Goal: Information Seeking & Learning: Learn about a topic

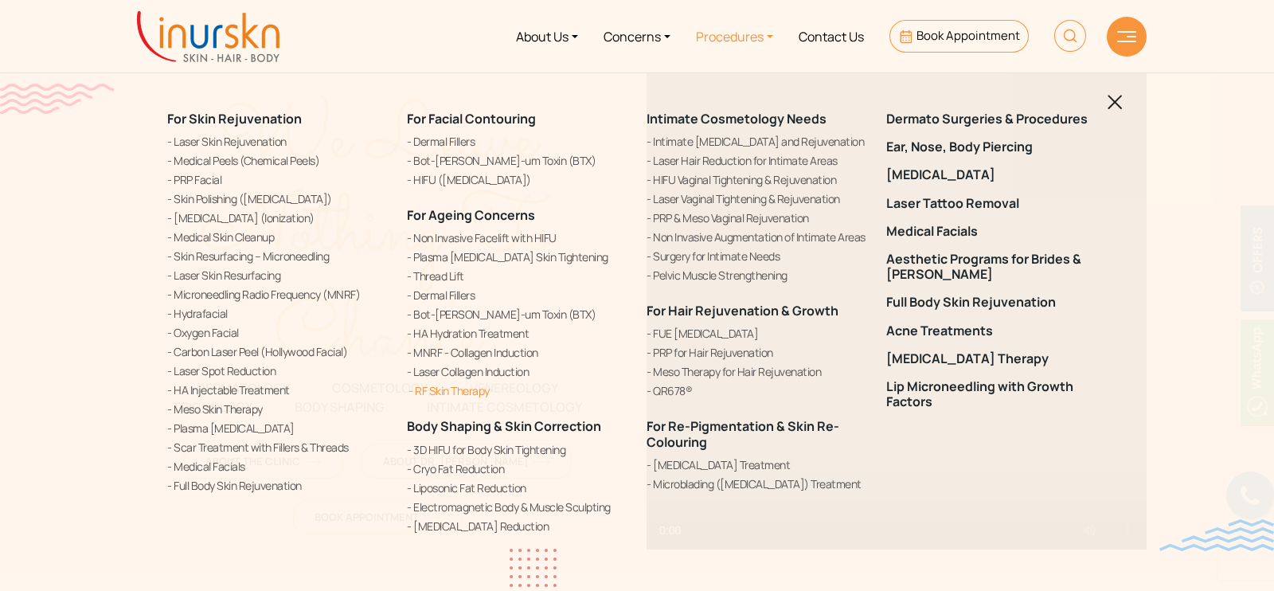
click at [463, 392] on link "RF Skin Therapy" at bounding box center [517, 390] width 221 height 17
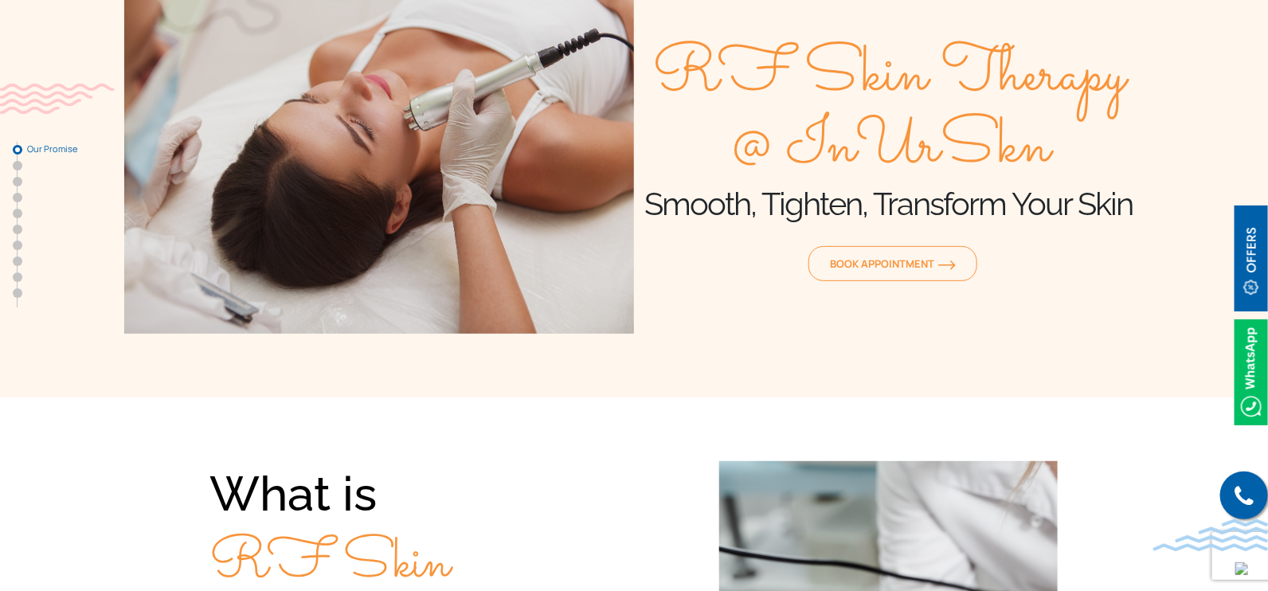
scroll to position [99, 0]
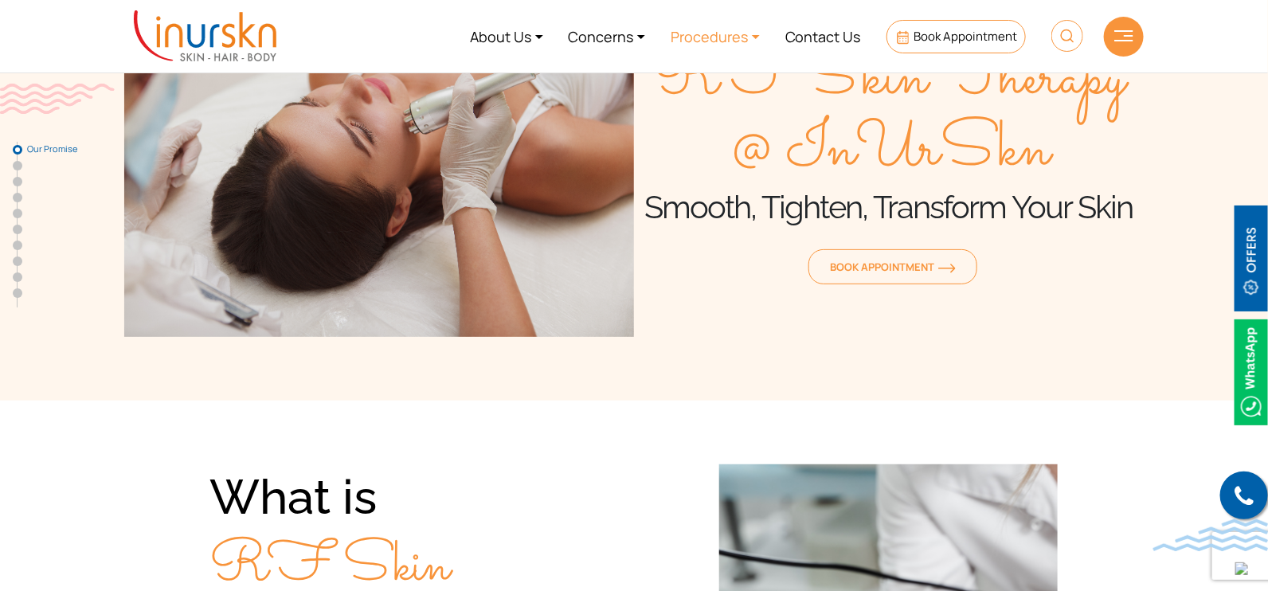
click at [707, 37] on link "Procedures" at bounding box center [715, 36] width 115 height 60
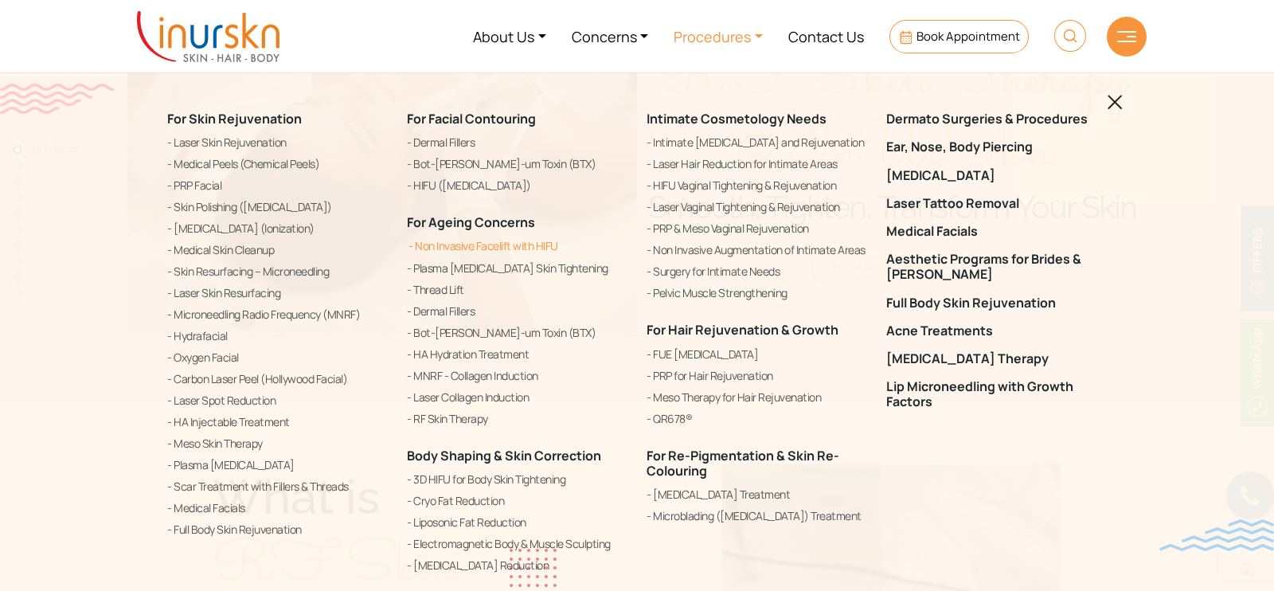
click at [466, 243] on link "Non Invasive Facelift with HIFU" at bounding box center [517, 245] width 221 height 19
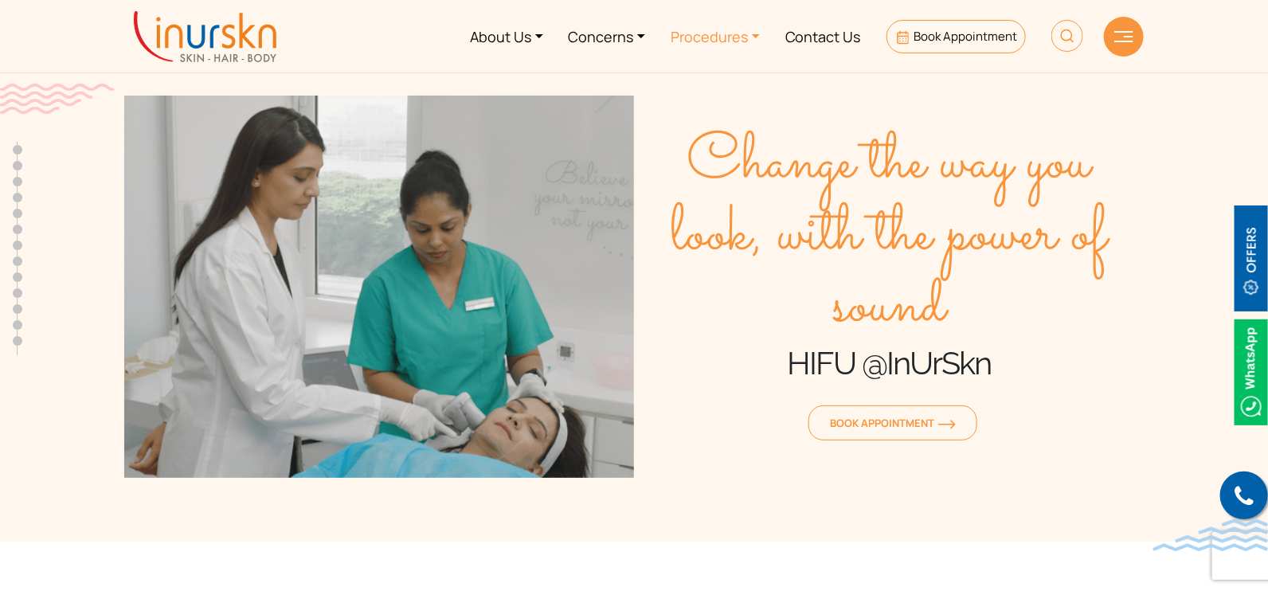
click at [713, 37] on link "Procedures" at bounding box center [715, 36] width 115 height 60
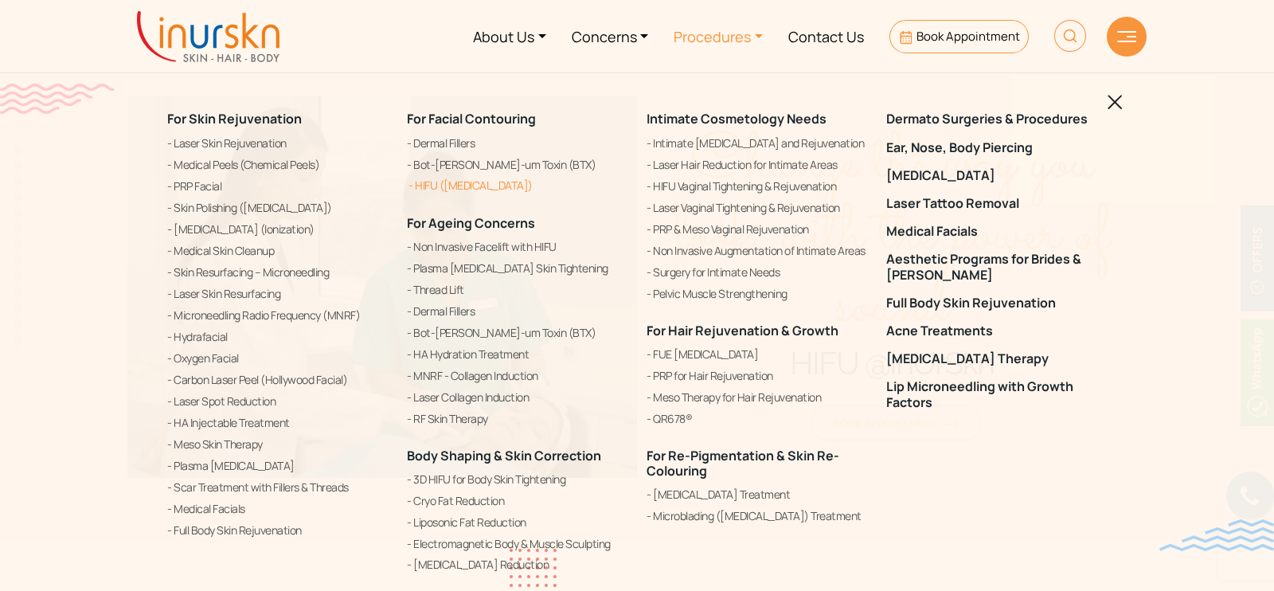
click at [498, 185] on link "HIFU ([MEDICAL_DATA])" at bounding box center [517, 185] width 221 height 19
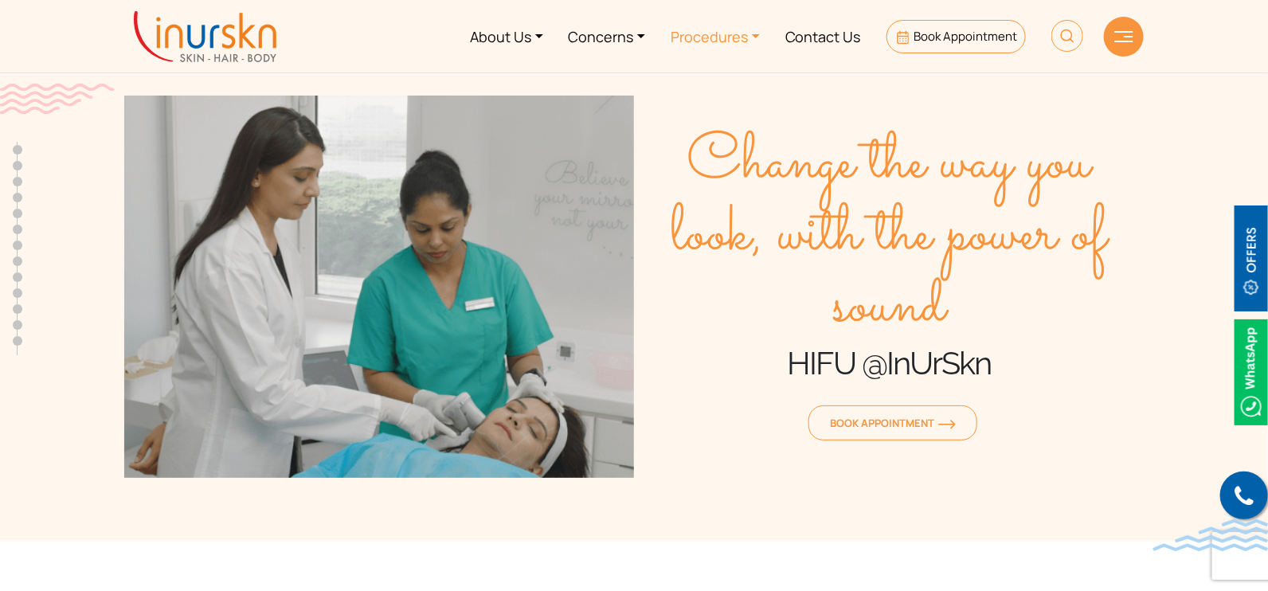
click at [683, 40] on link "Procedures" at bounding box center [715, 36] width 115 height 60
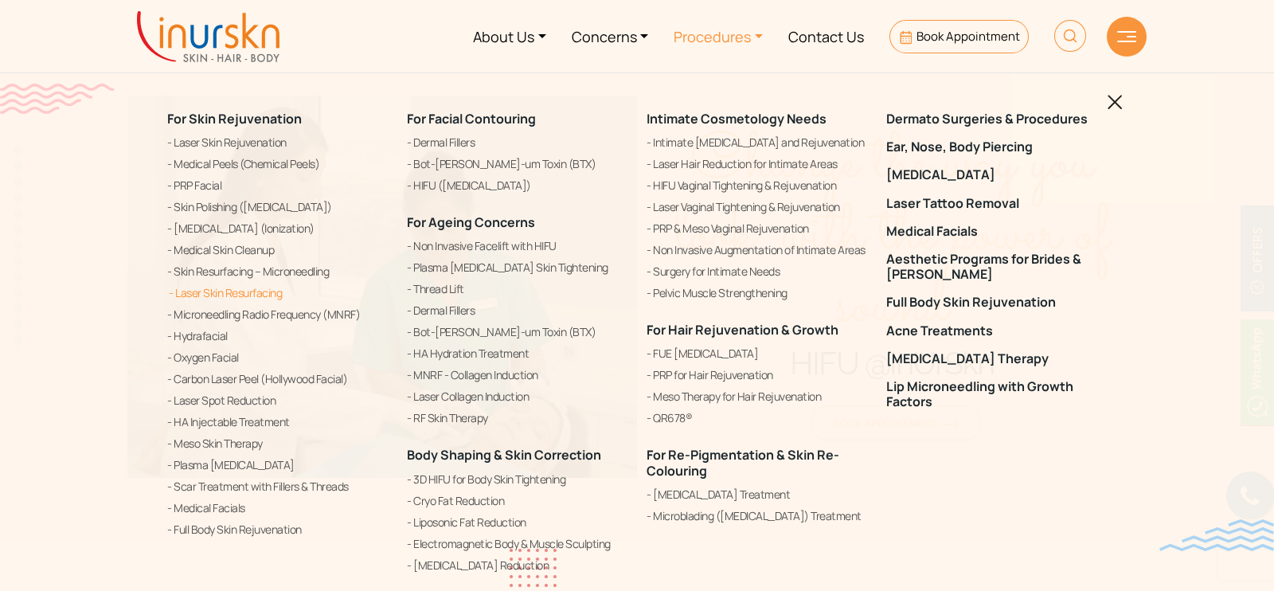
click at [233, 292] on link "Laser Skin Resurfacing" at bounding box center [277, 292] width 221 height 19
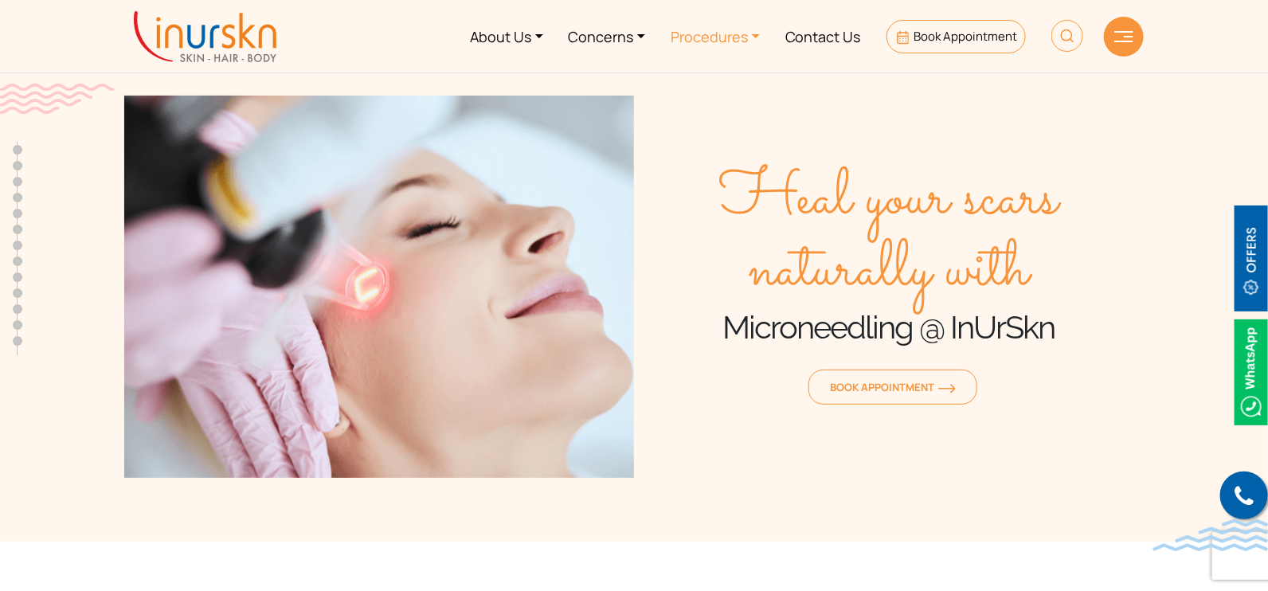
click at [721, 42] on link "Procedures" at bounding box center [715, 36] width 115 height 60
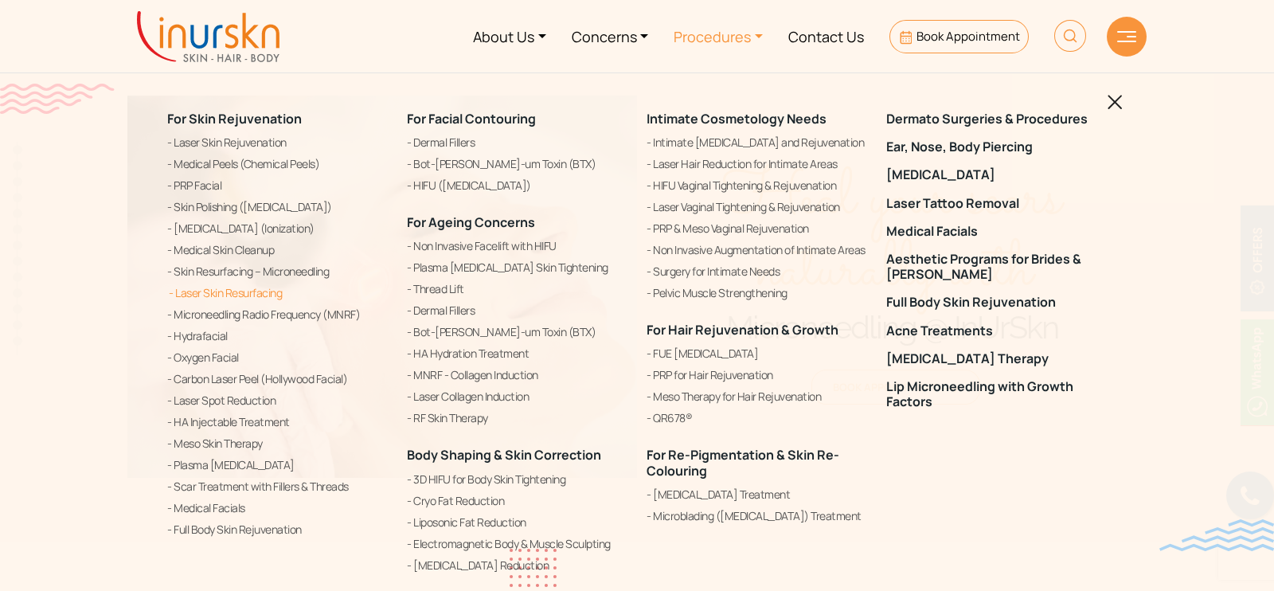
click at [259, 285] on link "Laser Skin Resurfacing" at bounding box center [277, 292] width 221 height 19
